Goal: Transaction & Acquisition: Purchase product/service

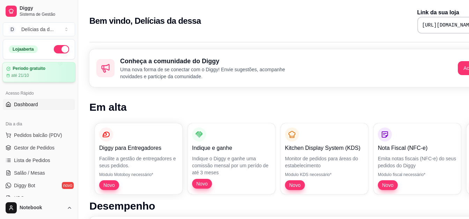
click at [50, 71] on div "Período gratuito até 21/10" at bounding box center [38, 72] width 65 height 12
click at [46, 138] on span "Pedidos balcão (PDV)" at bounding box center [38, 135] width 48 height 7
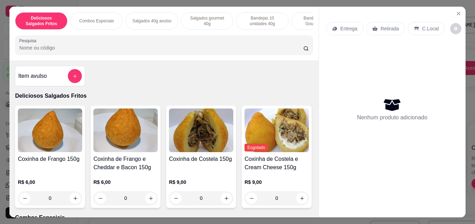
click at [255, 12] on div "Bandejas 10 unidades 40g" at bounding box center [262, 20] width 52 height 17
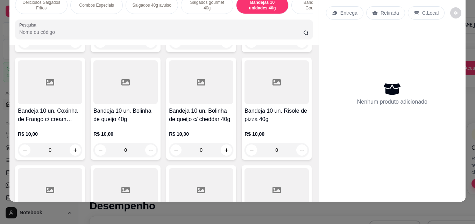
scroll to position [1050, 0]
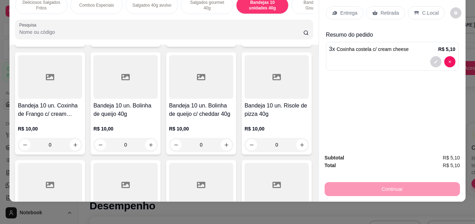
type input "4"
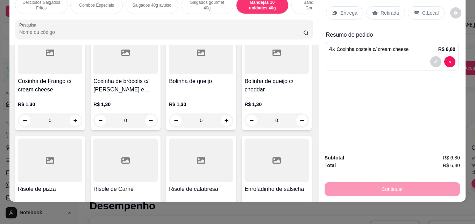
scroll to position [527, 0]
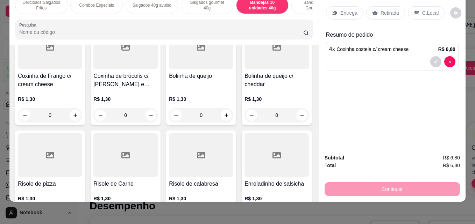
click at [74, 10] on icon "increase-product-quantity" at bounding box center [75, 7] width 5 height 5
type input "1"
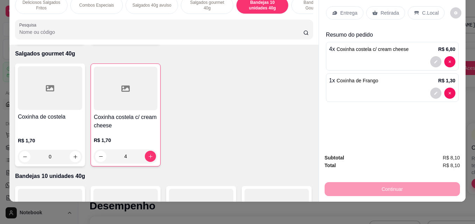
scroll to position [821, 0]
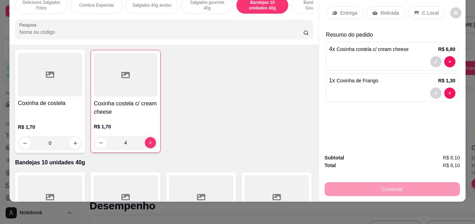
type input "1"
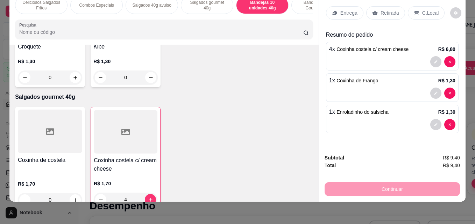
scroll to position [752, 0]
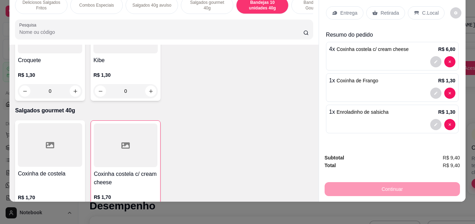
type input "1"
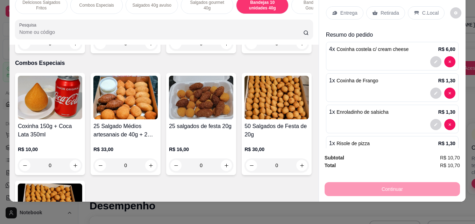
scroll to position [0, 0]
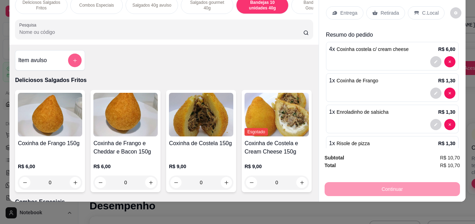
click at [73, 60] on icon "add-separate-item" at bounding box center [74, 60] width 3 height 3
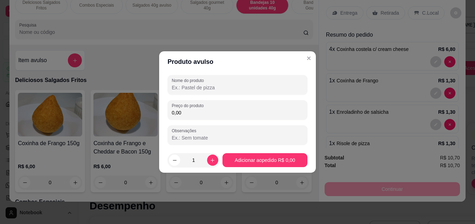
click at [199, 86] on input "Nome do produto" at bounding box center [237, 87] width 131 height 7
type input "m"
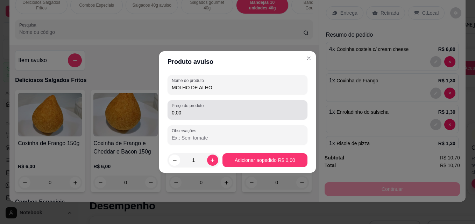
type input "MOLHO DE ALHO"
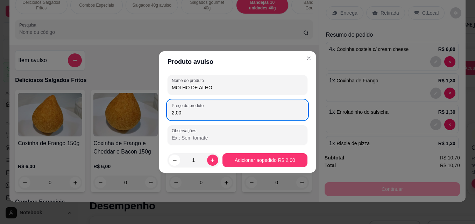
type input "2,00"
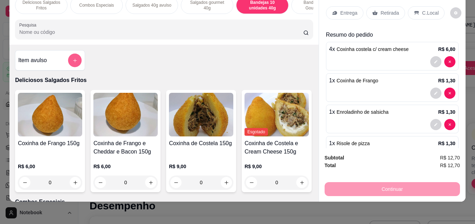
click at [75, 62] on icon "add-separate-item" at bounding box center [74, 60] width 5 height 5
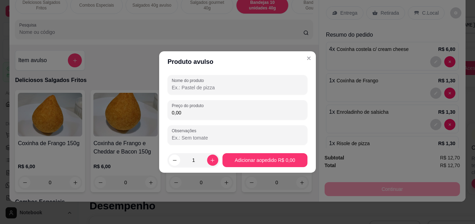
click at [175, 87] on input "Nome do produto" at bounding box center [237, 87] width 131 height 7
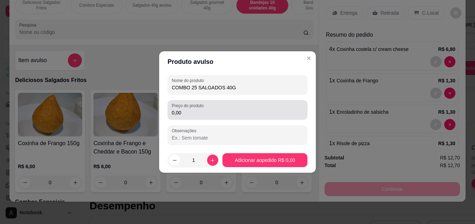
type input "COMBO 25 SALGADOS 40G"
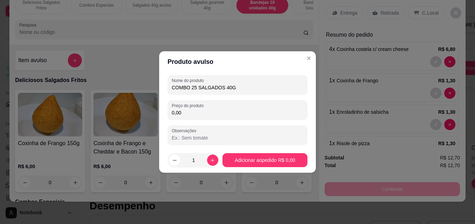
click at [209, 114] on input "0,00" at bounding box center [237, 112] width 131 height 7
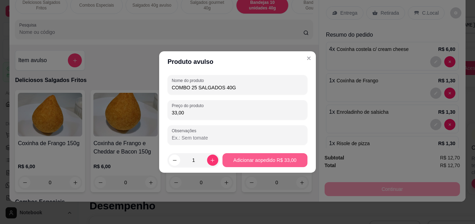
type input "33,00"
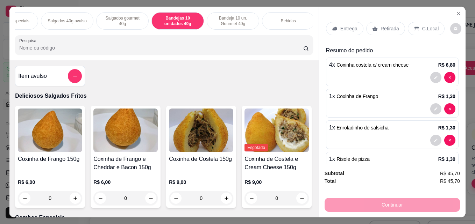
scroll to position [0, 86]
click at [299, 22] on div "Bebidas" at bounding box center [286, 20] width 52 height 17
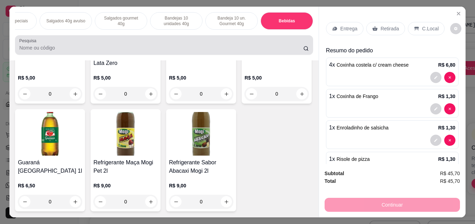
scroll to position [18, 0]
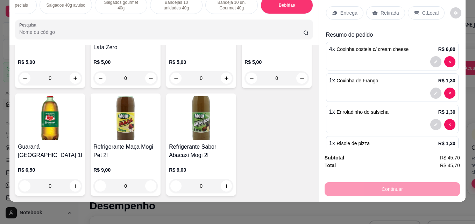
click at [287, 160] on div "Coca-Cola 350ml R$ 5,00 0 Refrigerante Coca Cola Lata Zero R$ 5,00 0 Fanta Lara…" at bounding box center [164, 91] width 298 height 210
click at [77, 185] on icon "increase-product-quantity" at bounding box center [74, 186] width 3 height 3
type input "1"
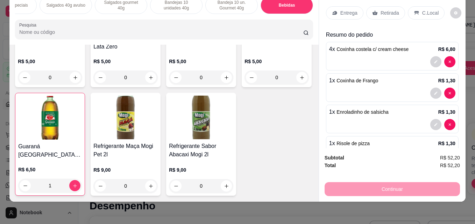
click at [347, 9] on p "Entrega" at bounding box center [348, 12] width 17 height 7
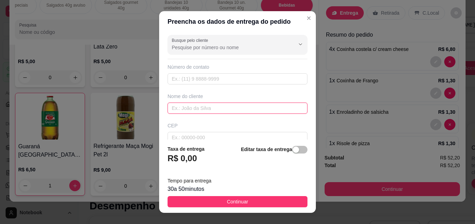
click at [206, 109] on input "text" at bounding box center [237, 108] width 140 height 11
type input "GABY"
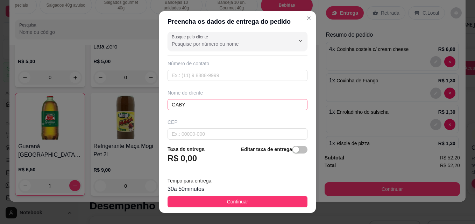
scroll to position [81, 0]
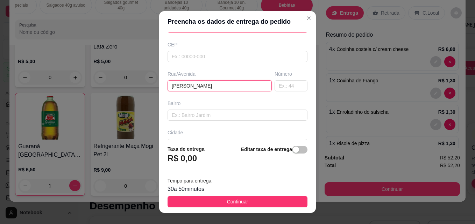
type input "[PERSON_NAME]"
type input "501"
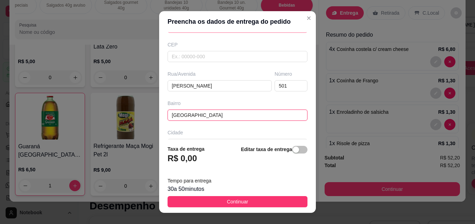
type input "[GEOGRAPHIC_DATA]"
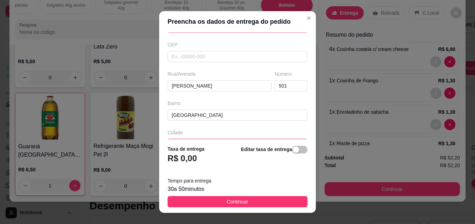
scroll to position [92, 0]
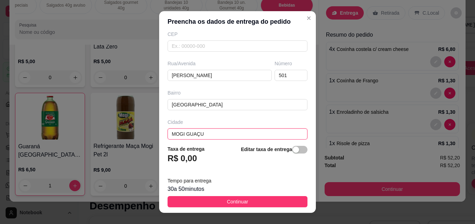
type input "MOGI GUAÇU"
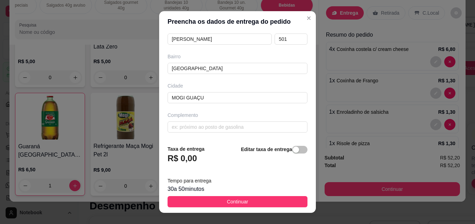
click button "Continuar" at bounding box center [237, 201] width 140 height 11
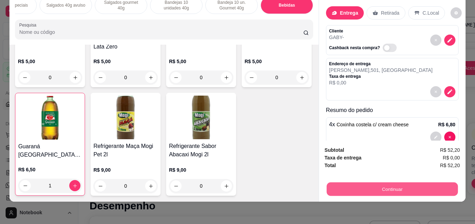
click at [380, 182] on button "Continuar" at bounding box center [391, 189] width 131 height 14
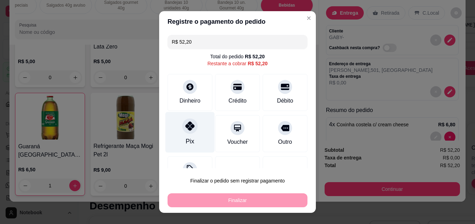
click at [185, 126] on icon at bounding box center [189, 126] width 9 height 9
type input "R$ 0,00"
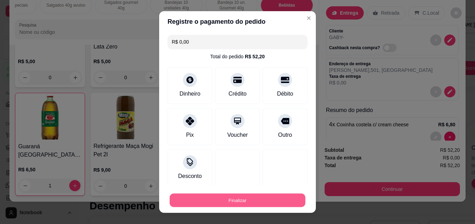
click at [250, 197] on button "Finalizar" at bounding box center [238, 201] width 136 height 14
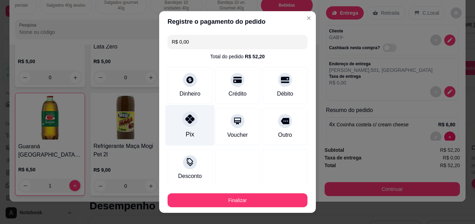
click at [189, 129] on div "Pix" at bounding box center [189, 125] width 49 height 41
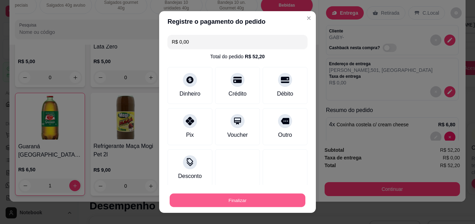
click at [233, 198] on button "Finalizar" at bounding box center [238, 201] width 136 height 14
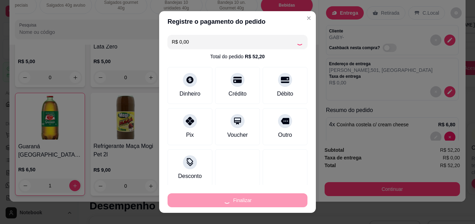
type input "0"
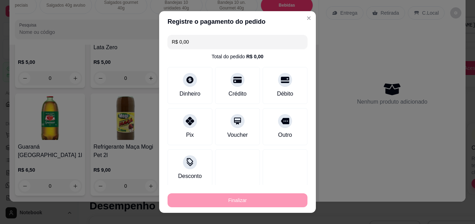
type input "-R$ 52,20"
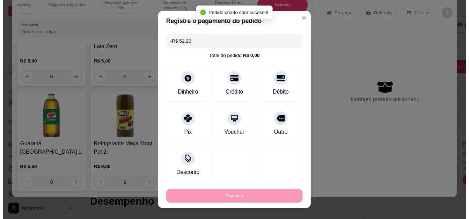
scroll to position [1916, 0]
